Goal: Task Accomplishment & Management: Complete application form

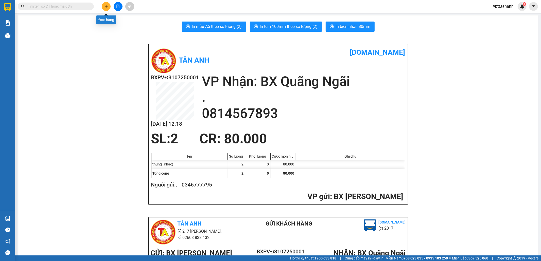
click at [108, 8] on button at bounding box center [106, 6] width 9 height 9
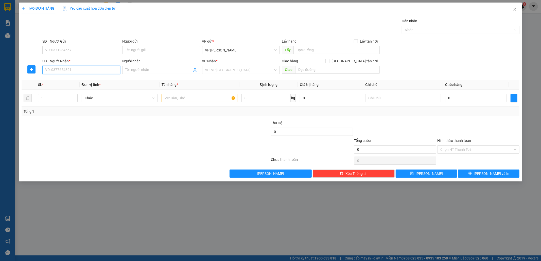
click at [93, 68] on input "SĐT Người Nhận *" at bounding box center [81, 70] width 78 height 8
type input "0798554113"
click at [172, 69] on input "Người nhận" at bounding box center [158, 70] width 67 height 6
type input "[PERSON_NAME]"
click at [103, 52] on input "SĐT Người Gửi" at bounding box center [81, 50] width 78 height 8
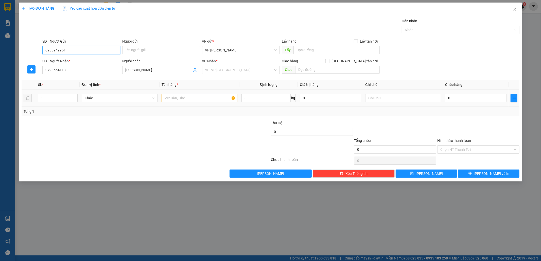
type input "0986949951"
click at [185, 97] on input "text" at bounding box center [200, 98] width 76 height 8
type input "2T 1VALY"
click at [52, 100] on input "1" at bounding box center [57, 98] width 39 height 8
type input "3"
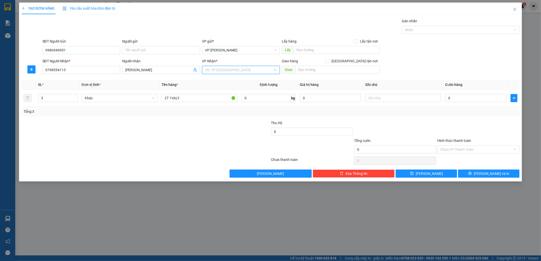
click at [235, 71] on input "search" at bounding box center [239, 70] width 68 height 8
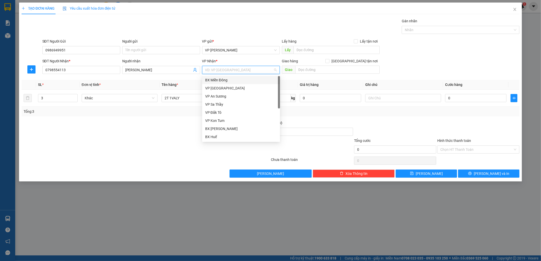
click at [246, 80] on div "BX Miền Đông" at bounding box center [241, 80] width 72 height 6
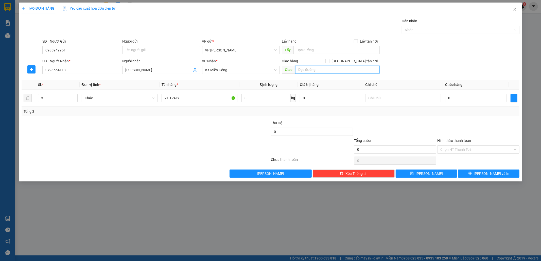
click at [328, 67] on input "text" at bounding box center [337, 70] width 84 height 8
type input "GTN/CC"
click at [488, 99] on input "0" at bounding box center [475, 98] width 61 height 8
type input "2"
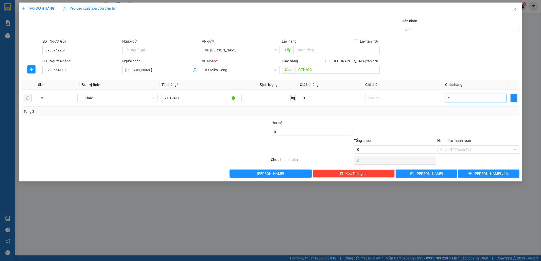
type input "2"
type input "20"
type input "200"
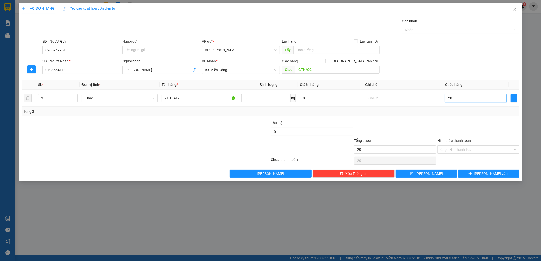
type input "200"
type input "200.000"
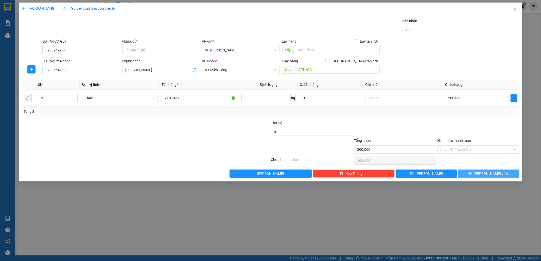
click at [484, 173] on button "[PERSON_NAME] và In" at bounding box center [488, 174] width 61 height 8
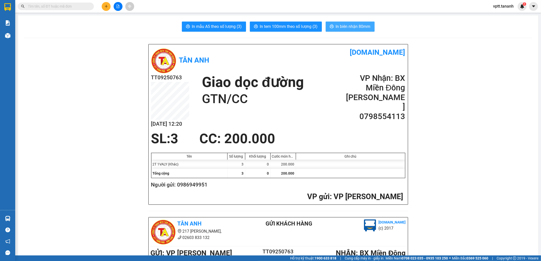
click at [346, 28] on span "In biên nhận 80mm" at bounding box center [353, 26] width 35 height 6
click at [298, 26] on span "In tem 100mm theo số lượng (3)" at bounding box center [289, 26] width 58 height 6
